Goal: Task Accomplishment & Management: Use online tool/utility

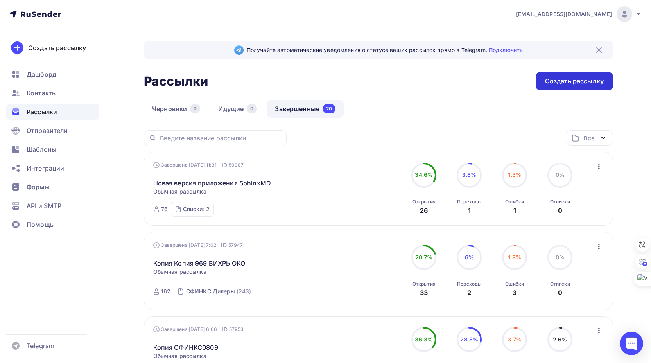
click at [579, 80] on div "Создать рассылку" at bounding box center [574, 81] width 59 height 9
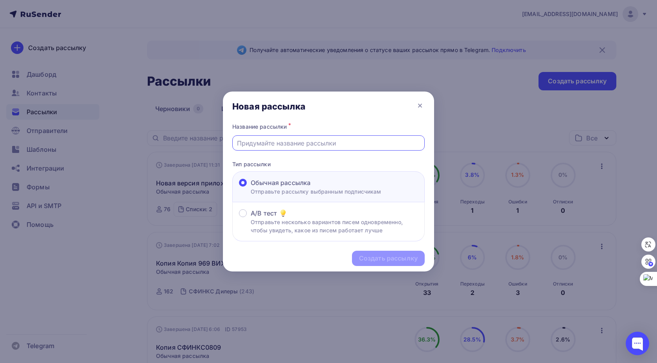
click at [255, 143] on input "text" at bounding box center [328, 142] width 183 height 9
type input "Ф"
type input "SphinxMD App2"
click at [389, 258] on div "Создать рассылку" at bounding box center [388, 258] width 59 height 9
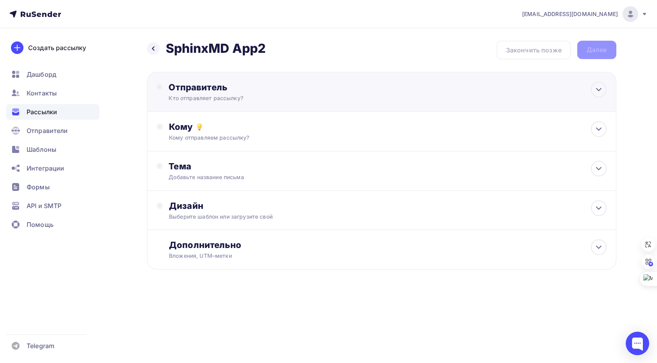
click at [318, 76] on div "Отправитель Кто отправляет рассылку? Email * [EMAIL_ADDRESS][DOMAIN_NAME] [EMAI…" at bounding box center [381, 92] width 469 height 40
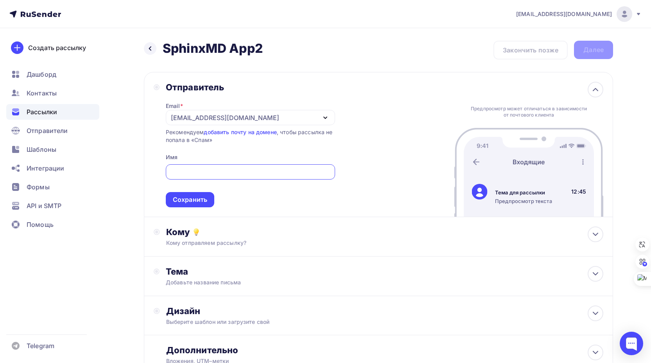
click at [327, 116] on icon "button" at bounding box center [325, 117] width 9 height 9
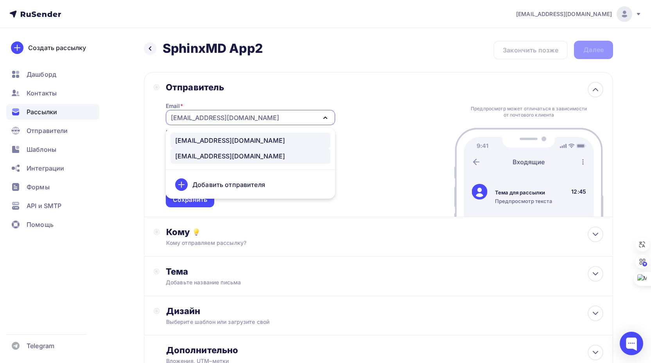
click at [223, 138] on div "[EMAIL_ADDRESS][DOMAIN_NAME]" at bounding box center [230, 140] width 110 height 9
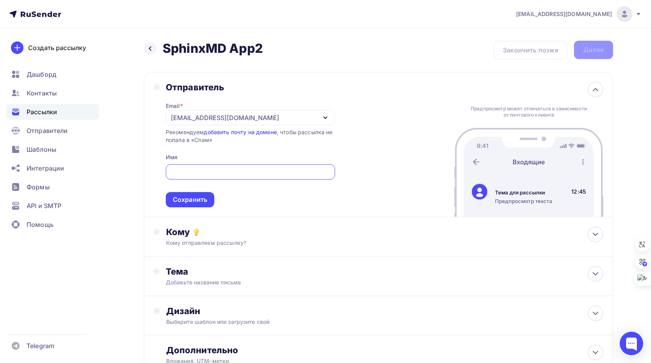
click at [192, 168] on input "text" at bounding box center [250, 171] width 160 height 9
type input "C"
type input "СФИНКС Металлоискатели"
click at [203, 200] on div "Сохранить" at bounding box center [190, 199] width 34 height 9
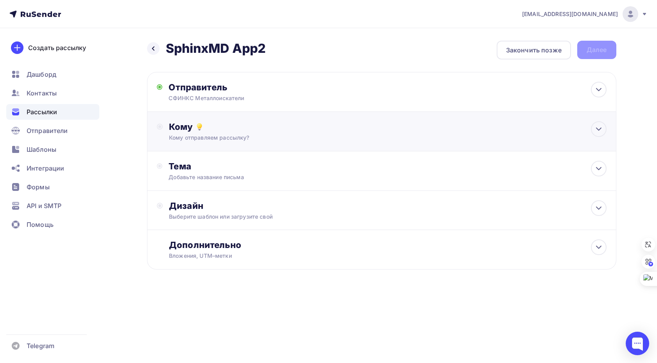
click at [260, 131] on div "Кому" at bounding box center [387, 126] width 437 height 11
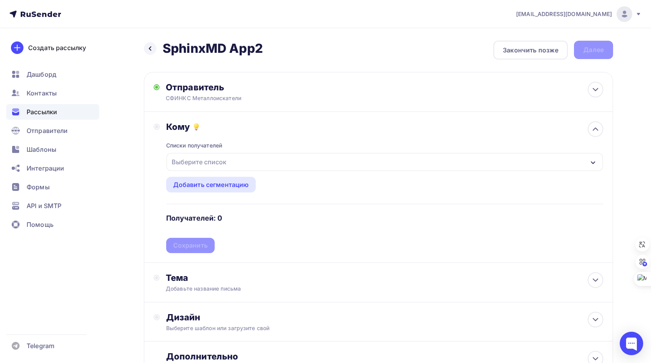
click at [258, 161] on div "Выберите список" at bounding box center [385, 162] width 436 height 18
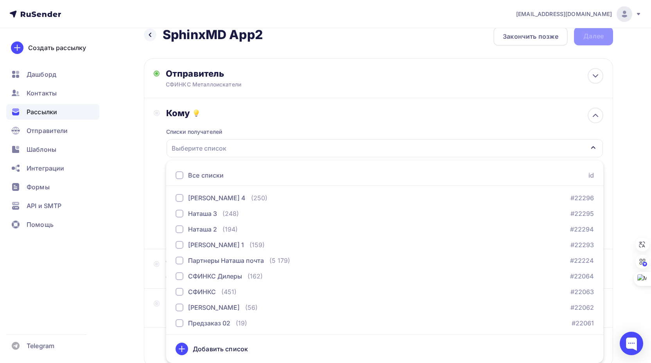
scroll to position [80, 0]
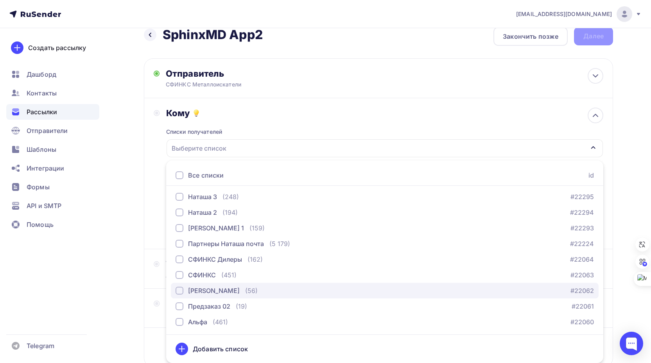
click at [179, 291] on div "button" at bounding box center [180, 291] width 8 height 8
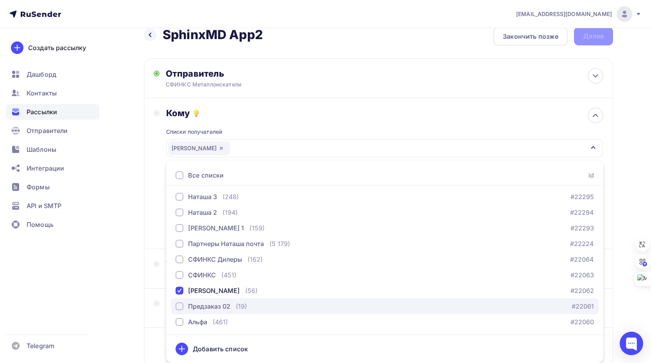
click at [179, 307] on div "button" at bounding box center [180, 306] width 8 height 8
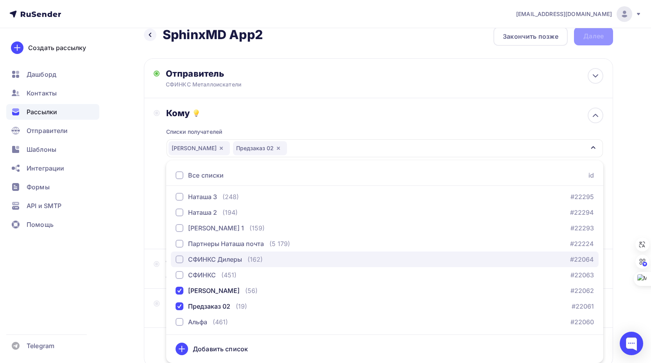
click at [181, 260] on div "button" at bounding box center [180, 259] width 8 height 8
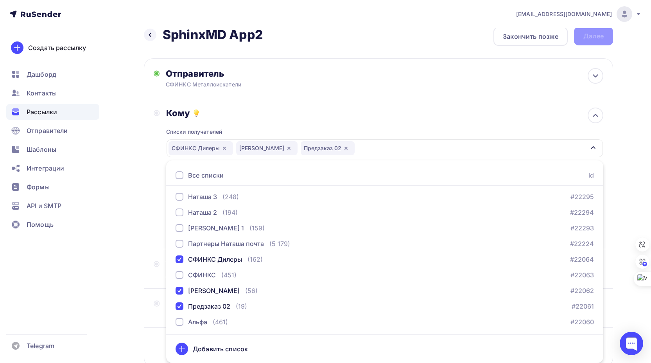
click at [128, 238] on div "Назад SphinxMD App2 SphinxMD App2 Закончить позже Далее Отправитель [PERSON_NAM…" at bounding box center [325, 215] width 641 height 403
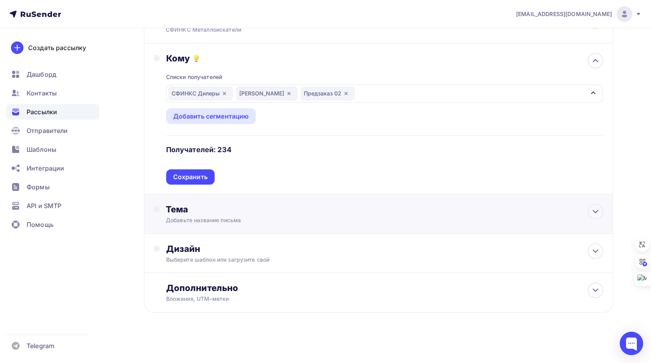
click at [276, 217] on div "Добавьте название письма" at bounding box center [235, 220] width 139 height 8
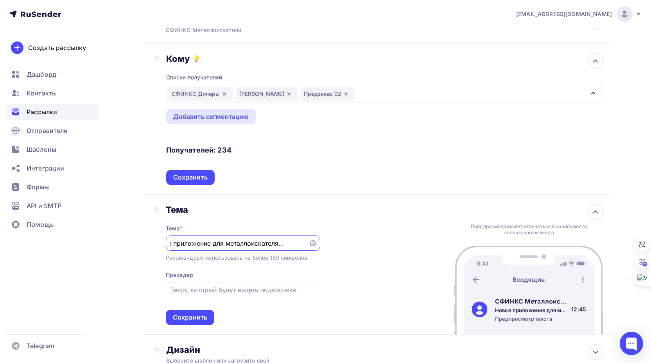
scroll to position [0, 23]
type input "Новое приложение для металлоискателя СФИНКС"
click at [197, 288] on input "text" at bounding box center [242, 289] width 145 height 9
type input "Металлоискатель СФИНКС 03 первый в мире с возможностью обновления ПО пользовате…"
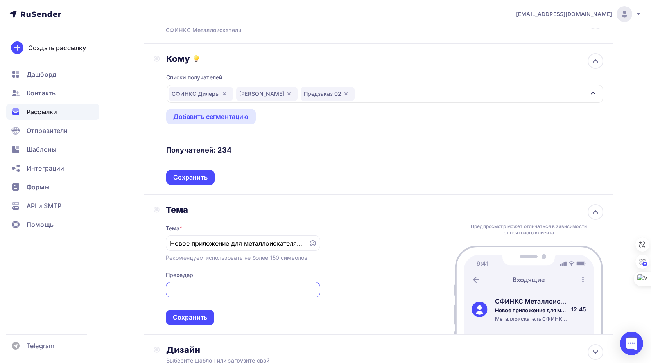
click at [196, 318] on div "Сохранить" at bounding box center [190, 317] width 34 height 9
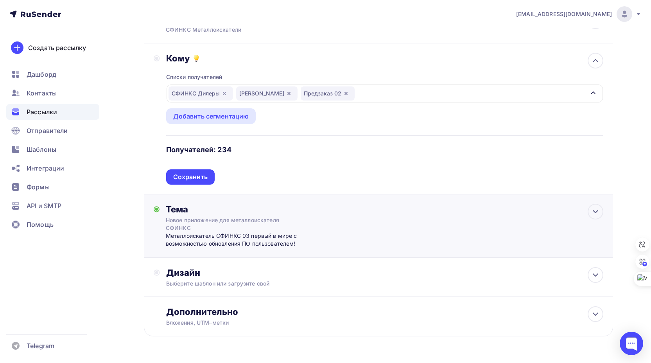
scroll to position [92, 0]
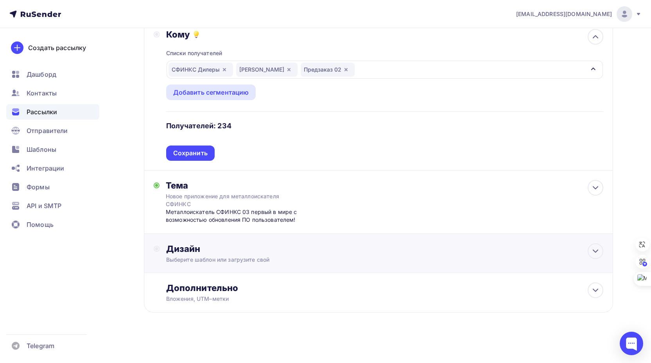
click at [322, 255] on div "Дизайн Выберите шаблон или загрузите свой" at bounding box center [384, 253] width 437 height 20
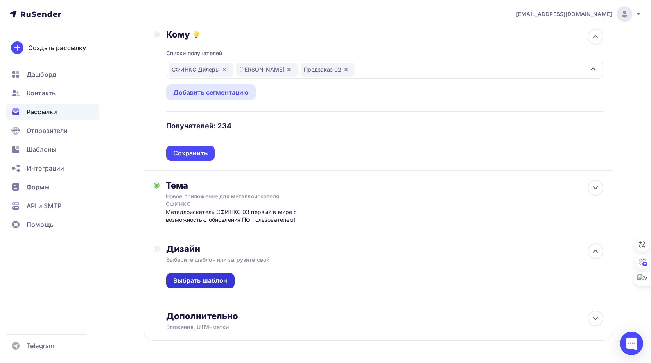
click at [208, 281] on div "Выбрать шаблон" at bounding box center [200, 280] width 54 height 9
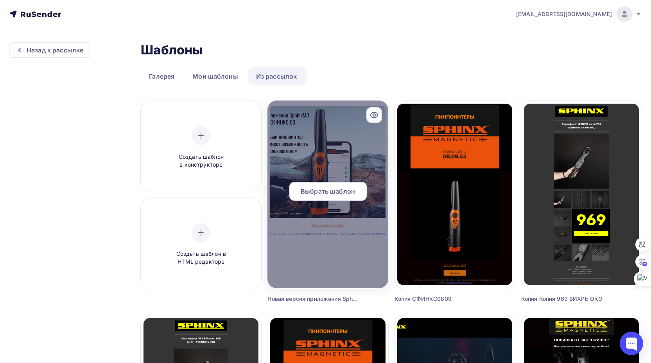
click at [361, 175] on div at bounding box center [327, 194] width 120 height 188
click at [343, 190] on span "Выбрать шаблон" at bounding box center [328, 191] width 54 height 9
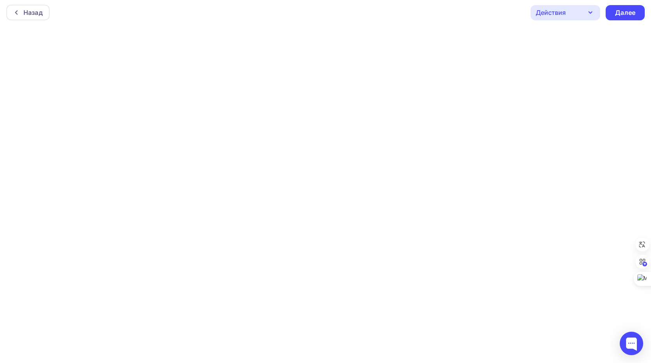
scroll to position [2, 0]
click at [592, 12] on icon "button" at bounding box center [590, 11] width 9 height 9
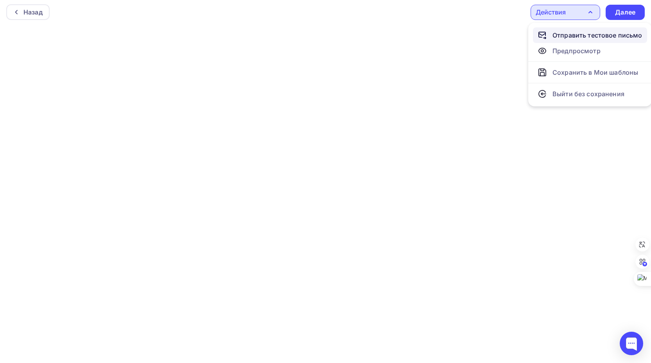
click at [580, 36] on div "Отправить тестовое письмо" at bounding box center [598, 35] width 90 height 9
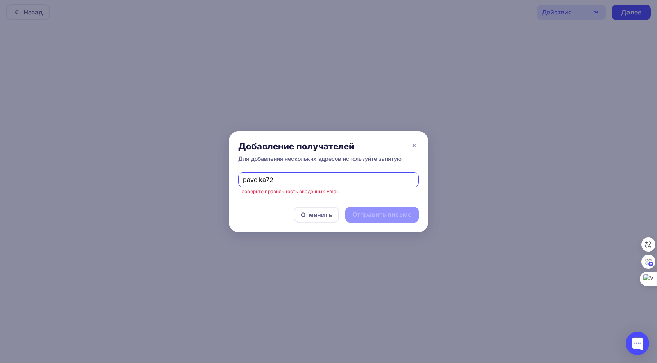
type input "[EMAIL_ADDRESS][DOMAIN_NAME]"
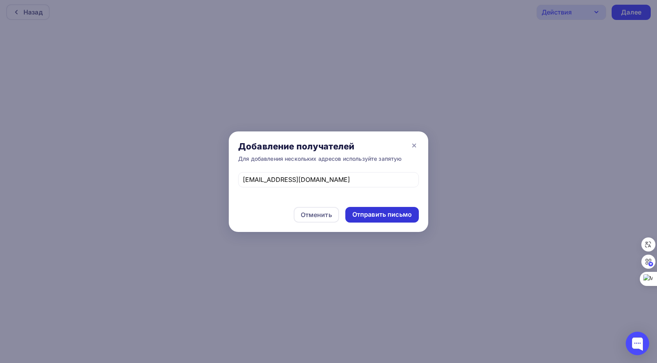
click at [386, 213] on div "Отправить письмо" at bounding box center [381, 214] width 59 height 9
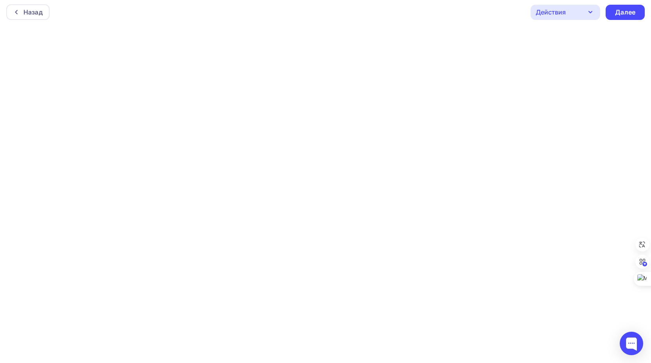
click at [556, 11] on div "Действия" at bounding box center [551, 11] width 30 height 9
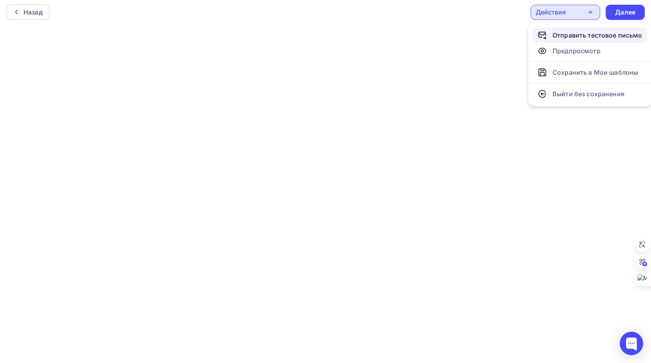
click at [565, 33] on div "Отправить тестовое письмо" at bounding box center [598, 35] width 90 height 9
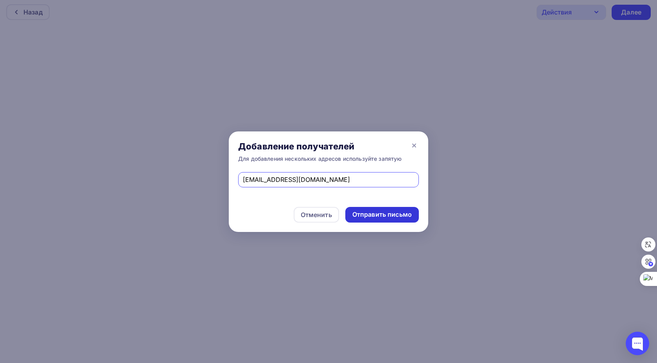
click at [375, 215] on div "Отправить письмо" at bounding box center [381, 214] width 59 height 9
